Goal: Information Seeking & Learning: Find specific fact

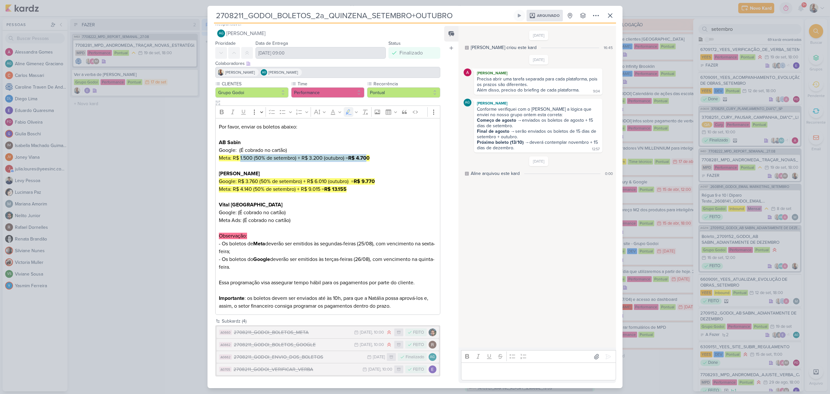
scroll to position [1143, 0]
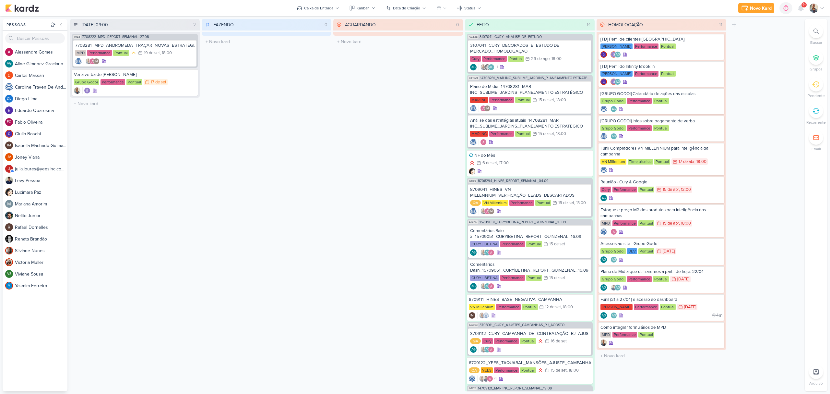
click at [815, 35] on div at bounding box center [816, 31] width 14 height 14
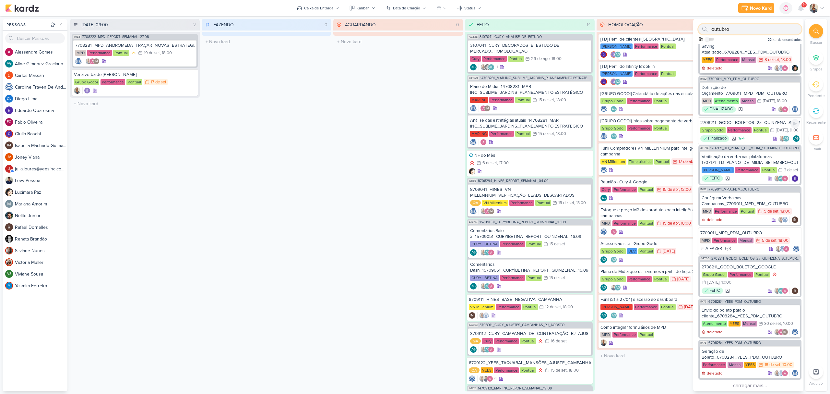
scroll to position [464, 0]
type input "outubro"
click at [744, 382] on button "carregar mais..." at bounding box center [750, 383] width 103 height 9
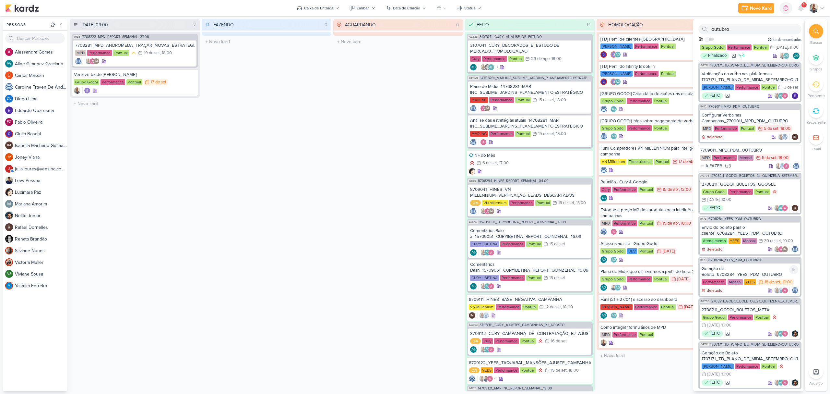
scroll to position [502, 0]
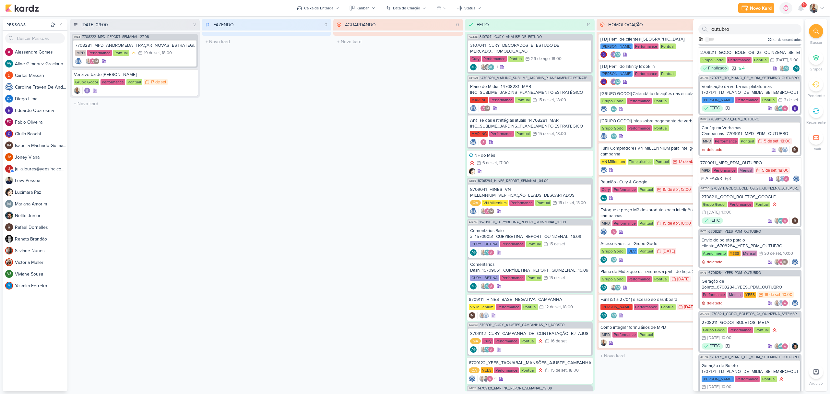
click at [741, 190] on span "2708211_GODOI_BOLETOS_2a_QUINZENA_SETEMBRO+OUTUBRO" at bounding box center [756, 188] width 89 height 4
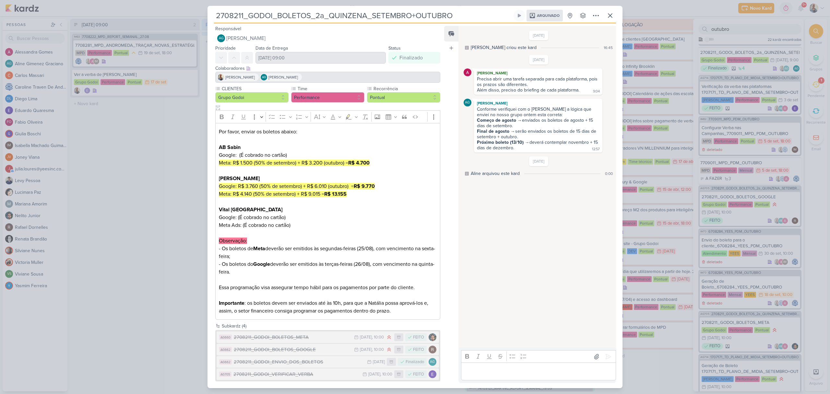
click at [152, 143] on div "2708211_GODOI_BOLETOS_2a_QUINZENA_SETEMBRO+OUTUBRO Arquivado" at bounding box center [415, 197] width 830 height 394
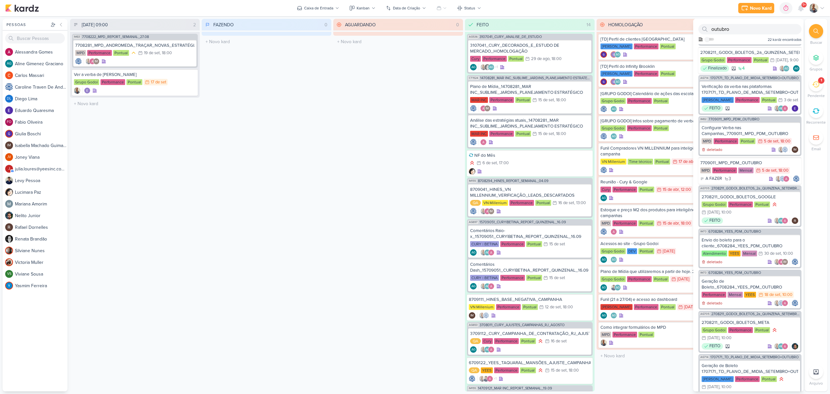
click at [821, 85] on div "1" at bounding box center [816, 84] width 14 height 14
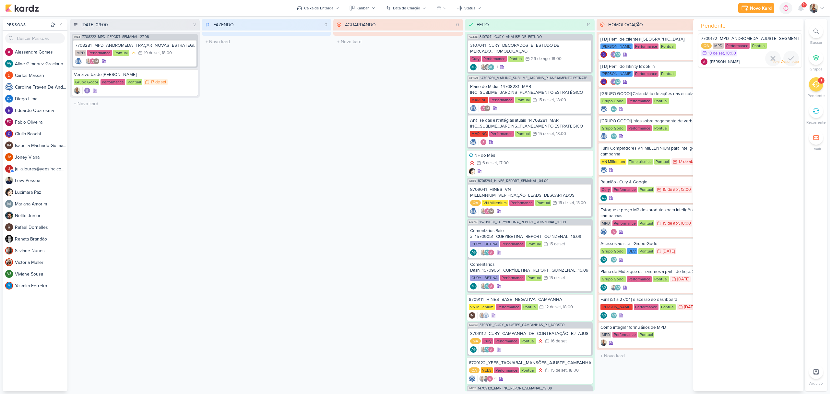
click at [750, 50] on div "QA MPD Performance Pontual 18/9 18 de set , 18:00" at bounding box center [750, 50] width 98 height 14
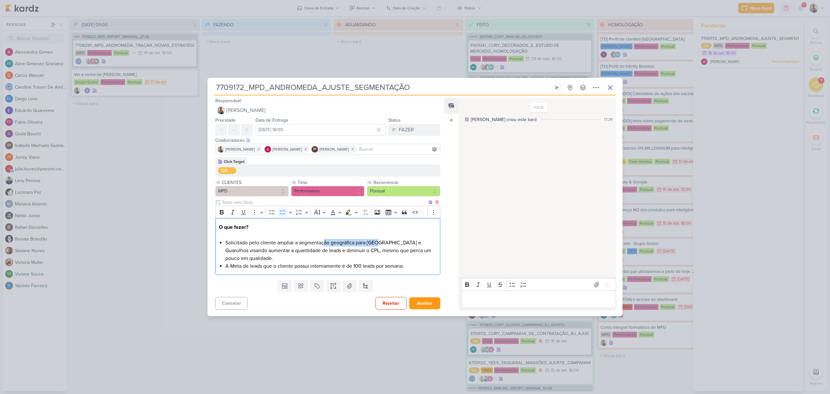
drag, startPoint x: 323, startPoint y: 242, endPoint x: 378, endPoint y: 245, distance: 54.6
click at [378, 245] on li "Solicitado pelo cliente ampliar a segmentação geográfica para Butantã e Guarulh…" at bounding box center [330, 250] width 211 height 23
click at [352, 251] on li "Solicitado pelo cliente ampliar a segmentação geográfica para Butantã e Guarulh…" at bounding box center [330, 250] width 211 height 23
drag, startPoint x: 258, startPoint y: 256, endPoint x: 392, endPoint y: 253, distance: 134.0
click at [392, 253] on li "Solicitado pelo cliente ampliar a segmentação geográfica para Butantã e Guarulh…" at bounding box center [330, 250] width 211 height 23
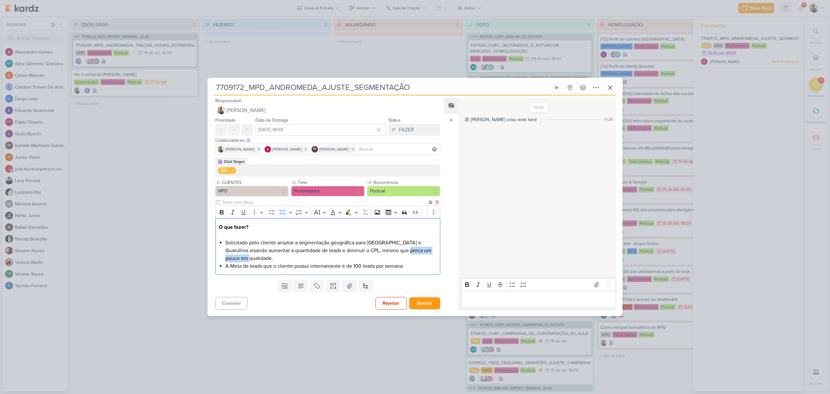
click at [392, 259] on li "Solicitado pelo cliente ampliar a segmentação geográfica para Butantã e Guarulh…" at bounding box center [330, 250] width 211 height 23
